Goal: Task Accomplishment & Management: Use online tool/utility

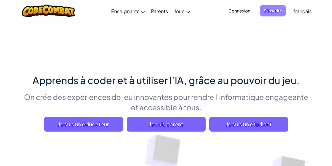
click at [275, 7] on span "S'inscrire" at bounding box center [273, 10] width 26 height 11
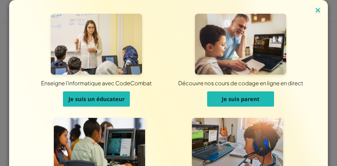
click at [316, 12] on img at bounding box center [318, 10] width 8 height 9
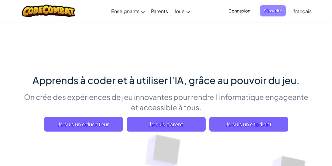
click at [267, 13] on span "S'inscrire" at bounding box center [273, 10] width 26 height 11
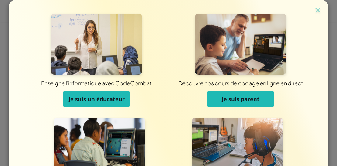
drag, startPoint x: 327, startPoint y: 29, endPoint x: 341, endPoint y: 36, distance: 16.2
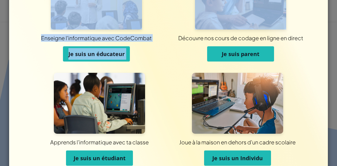
scroll to position [48, 0]
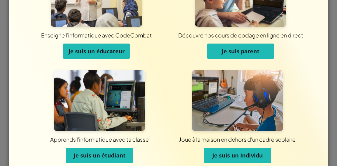
click at [308, 74] on div "Enseigne l'informatique avec CodeCombat Je suis un éducateur Découvre nos cours…" at bounding box center [168, 60] width 288 height 217
click at [89, 156] on span "Je suis un étudiant" at bounding box center [100, 154] width 52 height 7
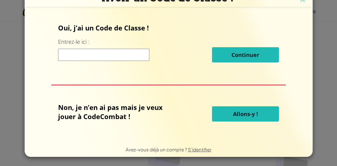
scroll to position [5, 0]
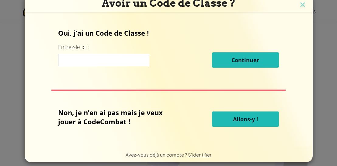
click at [102, 63] on input at bounding box center [103, 60] width 91 height 12
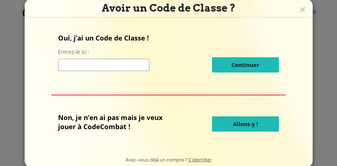
scroll to position [0, 0]
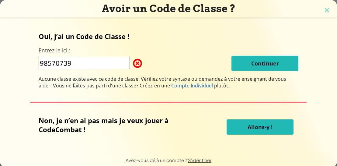
click at [133, 63] on span at bounding box center [133, 63] width 0 height 12
click at [118, 65] on input "98570739" at bounding box center [84, 63] width 91 height 12
type input "9"
click at [323, 7] on img at bounding box center [327, 10] width 8 height 9
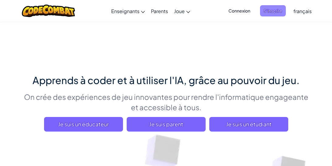
click at [278, 13] on span "S'inscrire" at bounding box center [273, 10] width 26 height 11
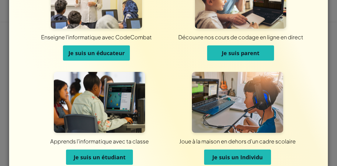
scroll to position [69, 0]
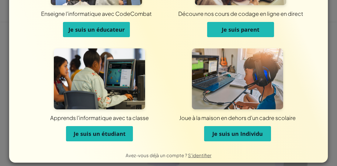
click at [247, 137] on button "Je suis un Individu" at bounding box center [237, 133] width 67 height 15
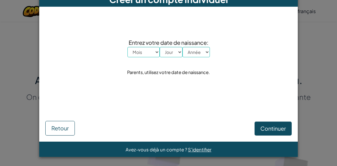
click at [153, 53] on select "Mois Janvier Février Mars Avril Mai Juin Juillet Août Septembre Octobre Novembr…" at bounding box center [143, 52] width 32 height 10
select select "9"
click at [127, 47] on select "Mois Janvier Février Mars Avril Mai Juin Juillet Août Septembre Octobre Novembr…" at bounding box center [143, 52] width 32 height 10
click at [176, 52] on select "Jour 1 2 3 4 5 6 7 8 9 10 11 12 13 14 15 16 17 18 19 20 21 22 23 24 25 26 27 28…" at bounding box center [171, 52] width 23 height 10
select select "13"
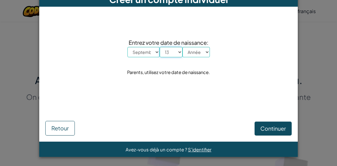
click at [160, 47] on select "Jour 1 2 3 4 5 6 7 8 9 10 11 12 13 14 15 16 17 18 19 20 21 22 23 24 25 26 27 28…" at bounding box center [171, 52] width 23 height 10
click at [203, 50] on select "Année 2025 2024 2023 2022 2021 2020 2019 2018 2017 2016 2015 2014 2013 2012 201…" at bounding box center [195, 52] width 27 height 10
select select "2005"
click at [182, 47] on select "Année 2025 2024 2023 2022 2021 2020 2019 2018 2017 2016 2015 2014 2013 2012 201…" at bounding box center [195, 52] width 27 height 10
click at [276, 128] on span "Continuer" at bounding box center [273, 128] width 26 height 7
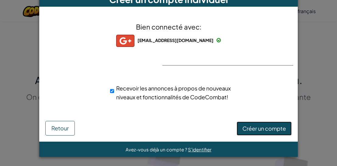
click at [259, 128] on span "Créer un compte" at bounding box center [263, 128] width 43 height 7
click at [198, 90] on span "Recevoir les annonces à propos de nouveaux niveaux et fonctionnalités de CodeCo…" at bounding box center [173, 93] width 115 height 16
click at [114, 90] on input "Recevoir les annonces à propos de nouveaux niveaux et fonctionnalités de CodeCo…" at bounding box center [112, 91] width 4 height 12
click at [198, 90] on span "Recevoir les annonces à propos de nouveaux niveaux et fonctionnalités de CodeCo…" at bounding box center [173, 93] width 115 height 16
click at [114, 90] on input "Recevoir les annonces à propos de nouveaux niveaux et fonctionnalités de CodeCo…" at bounding box center [112, 91] width 4 height 12
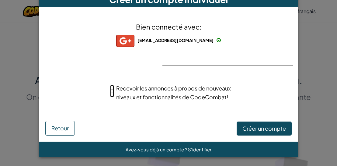
checkbox input "true"
click at [249, 126] on button "Créer un compte" at bounding box center [264, 128] width 55 height 14
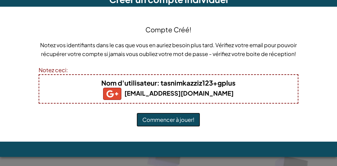
click at [188, 127] on button "Commencer à jouer!" at bounding box center [169, 120] width 64 height 14
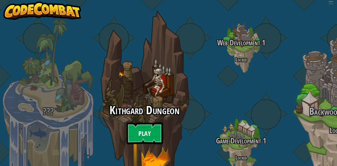
select select "fr"
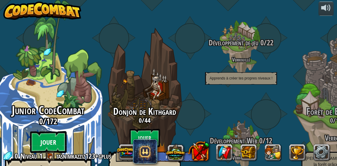
click at [51, 131] on btn "Jouer" at bounding box center [48, 142] width 36 height 22
select select "fr"
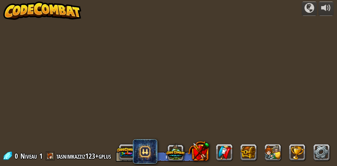
select select "fr"
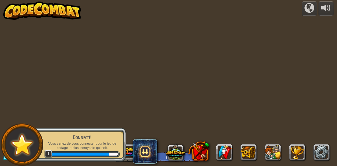
select select "fr"
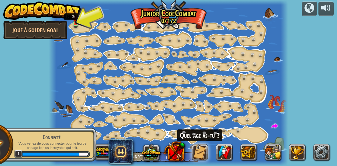
click at [75, 17] on img at bounding box center [75, 18] width 5 height 12
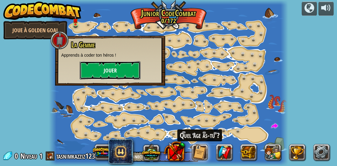
click at [117, 68] on button "Jouer" at bounding box center [110, 70] width 61 height 18
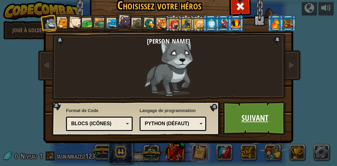
click at [258, 105] on link "Suivant" at bounding box center [255, 117] width 64 height 33
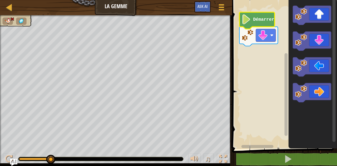
click at [261, 19] on text "Démarrer" at bounding box center [263, 19] width 21 height 5
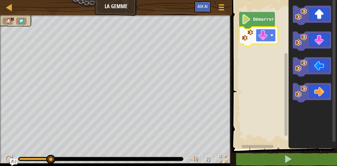
click at [271, 36] on image "Espace de travail de Blocky" at bounding box center [271, 34] width 3 height 3
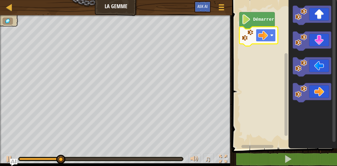
click at [266, 37] on image "Espace de travail de Blocky" at bounding box center [263, 35] width 10 height 10
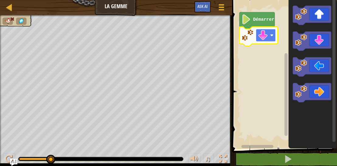
click at [270, 35] on image "Espace de travail de Blocky" at bounding box center [271, 34] width 3 height 3
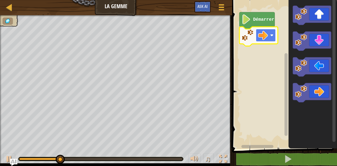
click at [269, 38] on rect "Espace de travail de Blocky" at bounding box center [266, 35] width 20 height 13
click at [264, 40] on image "Espace de travail de Blocky" at bounding box center [263, 35] width 10 height 10
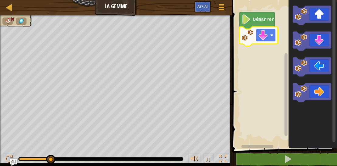
click at [274, 36] on rect "Espace de travail de Blocky" at bounding box center [266, 35] width 20 height 13
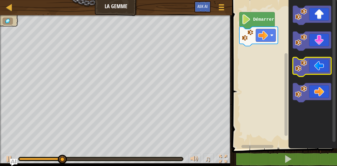
click at [318, 63] on icon "Espace de travail de Blocky" at bounding box center [312, 66] width 39 height 19
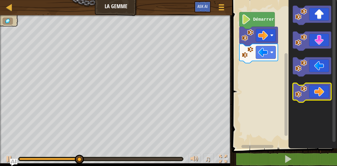
click at [319, 97] on icon "Espace de travail de Blocky" at bounding box center [312, 92] width 39 height 19
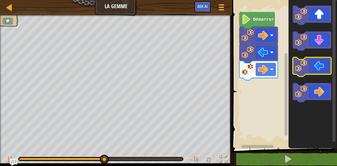
click at [322, 93] on g "Espace de travail de Blocky" at bounding box center [312, 54] width 39 height 97
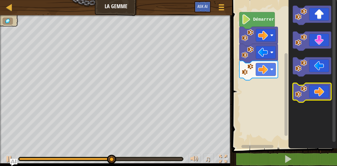
click at [322, 93] on icon "Espace de travail de Blocky" at bounding box center [312, 92] width 39 height 19
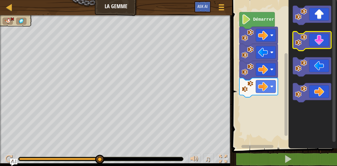
click at [319, 46] on icon "Espace de travail de Blocky" at bounding box center [312, 41] width 39 height 19
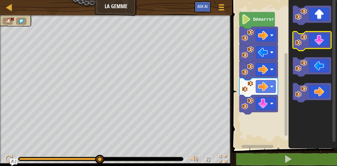
click at [319, 46] on icon "Espace de travail de Blocky" at bounding box center [312, 41] width 39 height 19
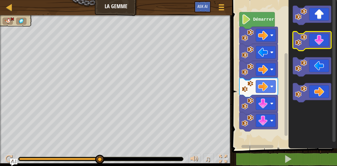
click at [319, 46] on icon "Espace de travail de Blocky" at bounding box center [312, 41] width 39 height 19
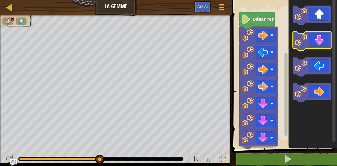
click at [319, 46] on icon "Espace de travail de Blocky" at bounding box center [312, 41] width 39 height 19
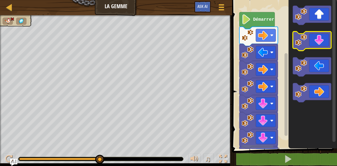
click at [319, 46] on icon "Espace de travail de Blocky" at bounding box center [312, 41] width 39 height 19
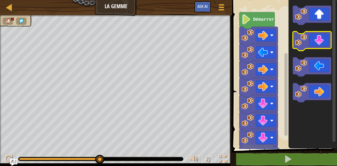
click at [319, 46] on icon "Espace de travail de Blocky" at bounding box center [312, 41] width 39 height 19
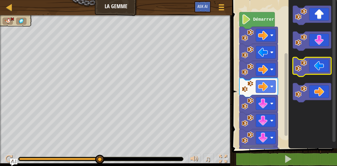
click at [319, 71] on icon "Espace de travail de Blocky" at bounding box center [312, 66] width 39 height 19
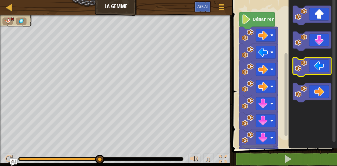
click at [319, 71] on icon "Espace de travail de Blocky" at bounding box center [312, 66] width 39 height 19
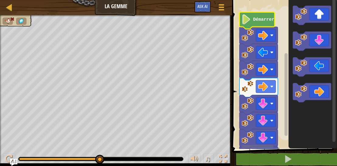
click at [263, 20] on text "Démarrer" at bounding box center [263, 19] width 21 height 5
